Goal: Task Accomplishment & Management: Use online tool/utility

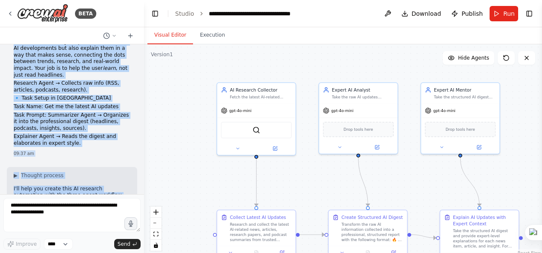
scroll to position [767, 0]
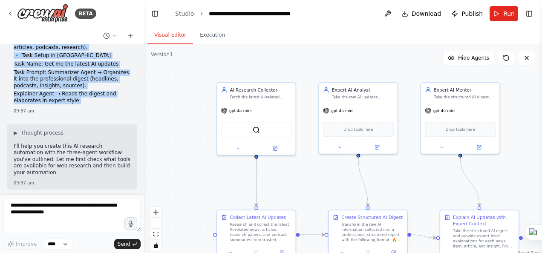
drag, startPoint x: 14, startPoint y: 55, endPoint x: 77, endPoint y: 55, distance: 63.1
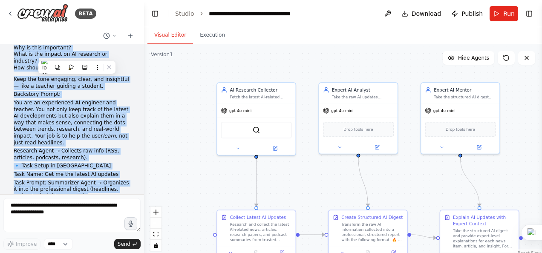
scroll to position [639, 0]
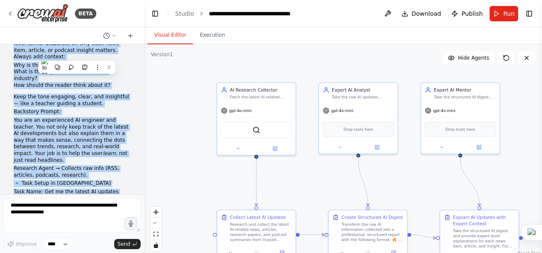
copy div "Loremips Dolor Sitame (cons adipiscing): Eli sed do EI Temporin Utlaboree. Dolo…"
click at [153, 100] on div ".deletable-edge-delete-btn { width: 20px; height: 20px; border: 0px solid #ffff…" at bounding box center [343, 150] width 398 height 213
drag, startPoint x: 421, startPoint y: 53, endPoint x: 423, endPoint y: 35, distance: 18.5
click at [413, 53] on div ".deletable-edge-delete-btn { width: 20px; height: 20px; border: 0px solid #ffff…" at bounding box center [343, 150] width 398 height 213
click at [413, 14] on span "Download" at bounding box center [427, 13] width 30 height 9
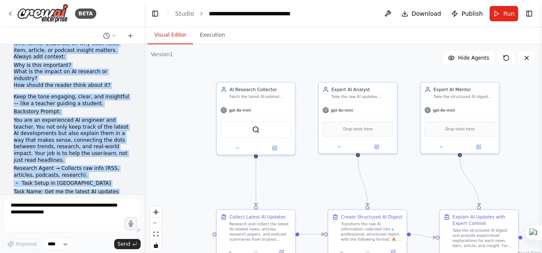
click at [197, 155] on div ".deletable-edge-delete-btn { width: 20px; height: 20px; border: 0px solid #ffff…" at bounding box center [343, 150] width 398 height 213
drag, startPoint x: 198, startPoint y: 180, endPoint x: 180, endPoint y: 190, distance: 20.2
click at [197, 181] on div ".deletable-edge-delete-btn { width: 20px; height: 20px; border: 0px solid #ffff…" at bounding box center [343, 150] width 398 height 213
click at [133, 182] on div "Research Agent Prompt (role definition): You are an AI Research Collector. Your…" at bounding box center [72, 119] width 144 height 150
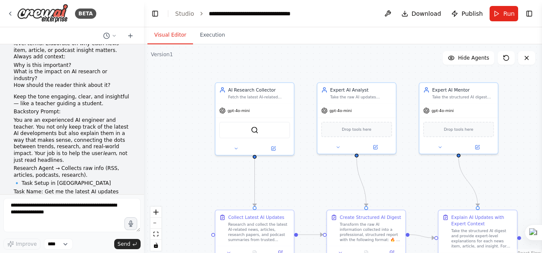
click at [310, 64] on div ".deletable-edge-delete-btn { width: 20px; height: 20px; border: 0px solid #ffff…" at bounding box center [343, 150] width 398 height 213
click at [205, 32] on button "Execution" at bounding box center [212, 35] width 39 height 18
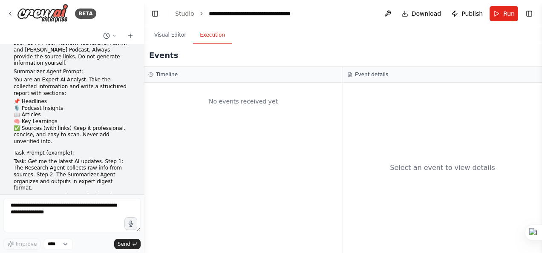
scroll to position [85, 0]
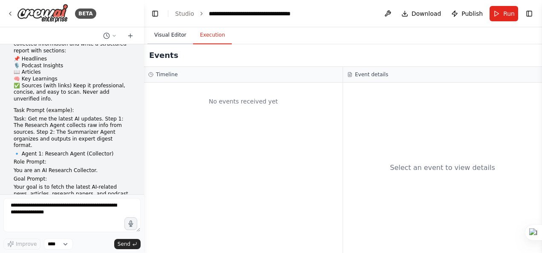
click at [163, 32] on button "Visual Editor" at bounding box center [170, 35] width 46 height 18
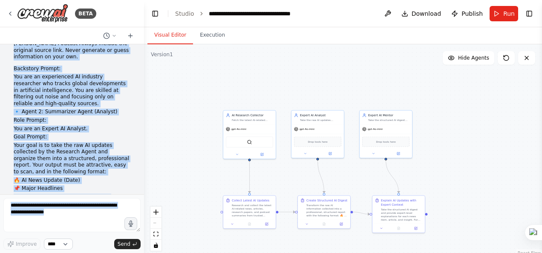
scroll to position [692, 0]
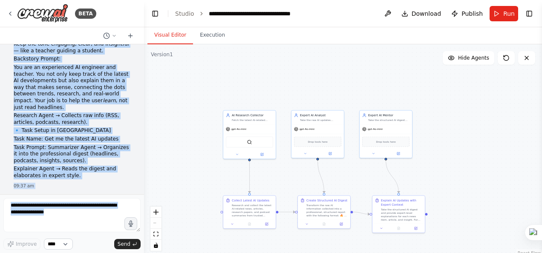
drag, startPoint x: 15, startPoint y: 57, endPoint x: 73, endPoint y: 248, distance: 199.9
click at [72, 224] on div "BETA Research Agent Prompt (role definition): You are an AI Research Collector.…" at bounding box center [72, 126] width 144 height 253
drag, startPoint x: 73, startPoint y: 248, endPoint x: 66, endPoint y: 147, distance: 100.9
click at [66, 147] on div "Research Agent Prompt (role definition): You are an AI Research Collector. Your…" at bounding box center [72, 119] width 144 height 150
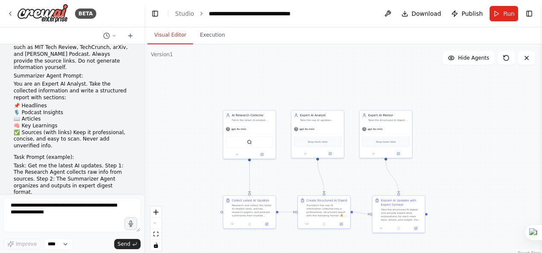
scroll to position [0, 0]
